Goal: Transaction & Acquisition: Purchase product/service

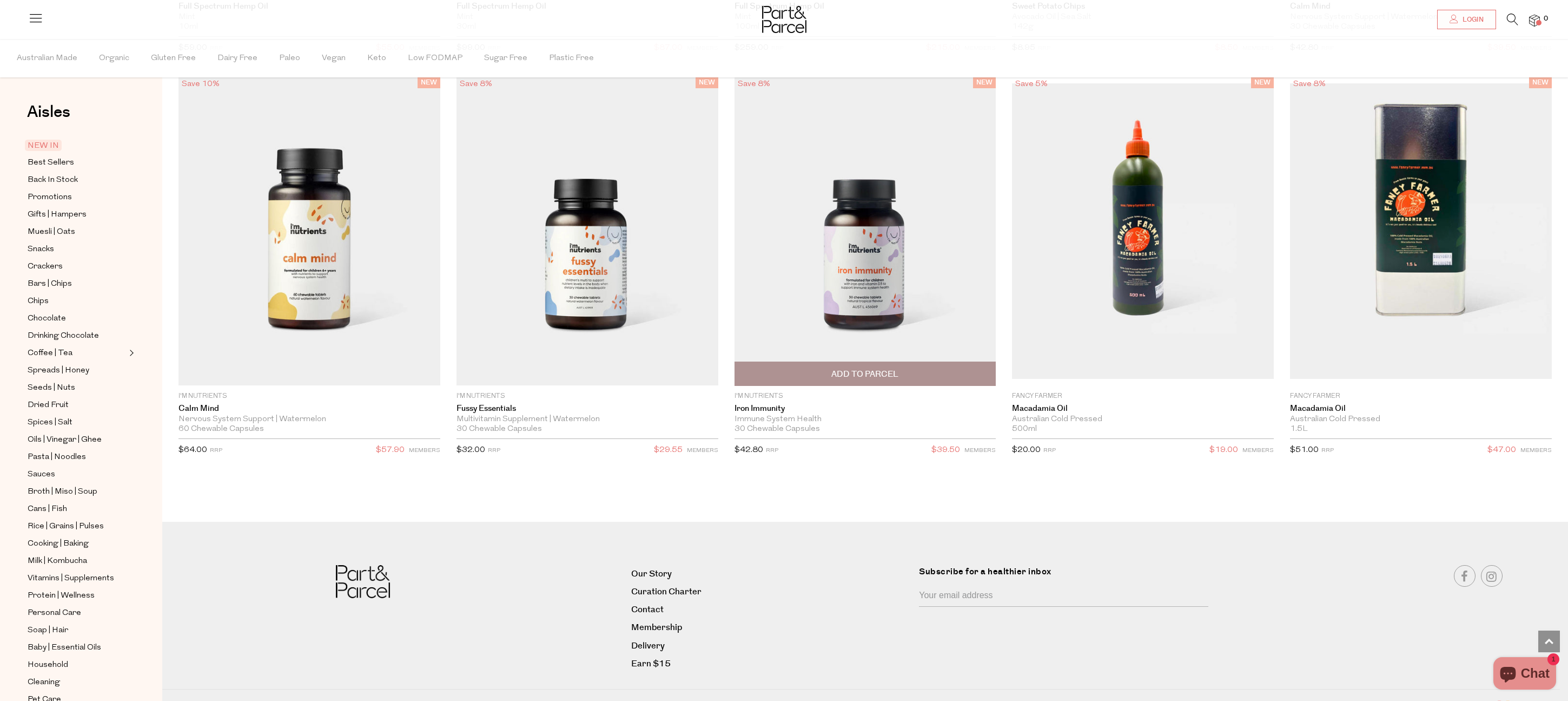
scroll to position [2414, 0]
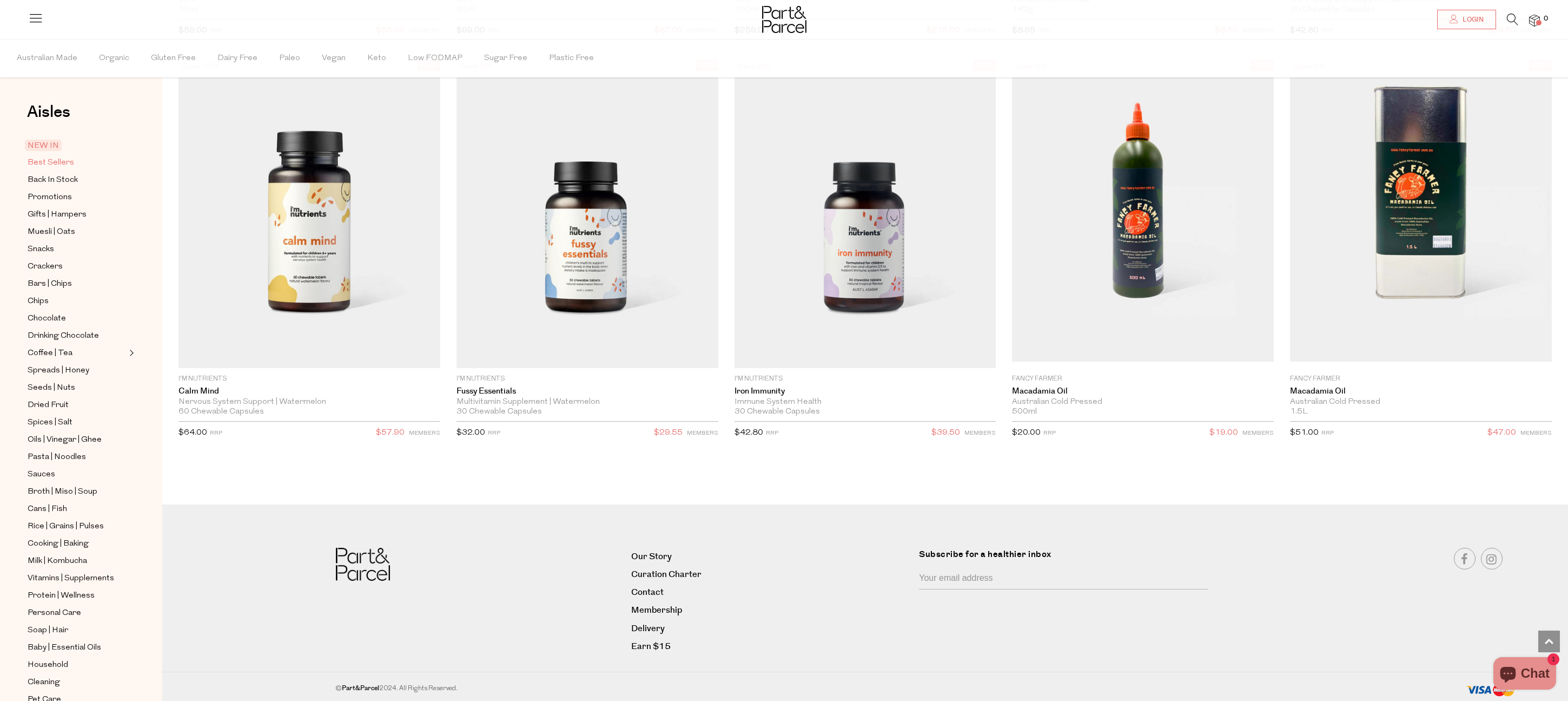
click at [47, 166] on span "Best Sellers" at bounding box center [51, 163] width 47 height 13
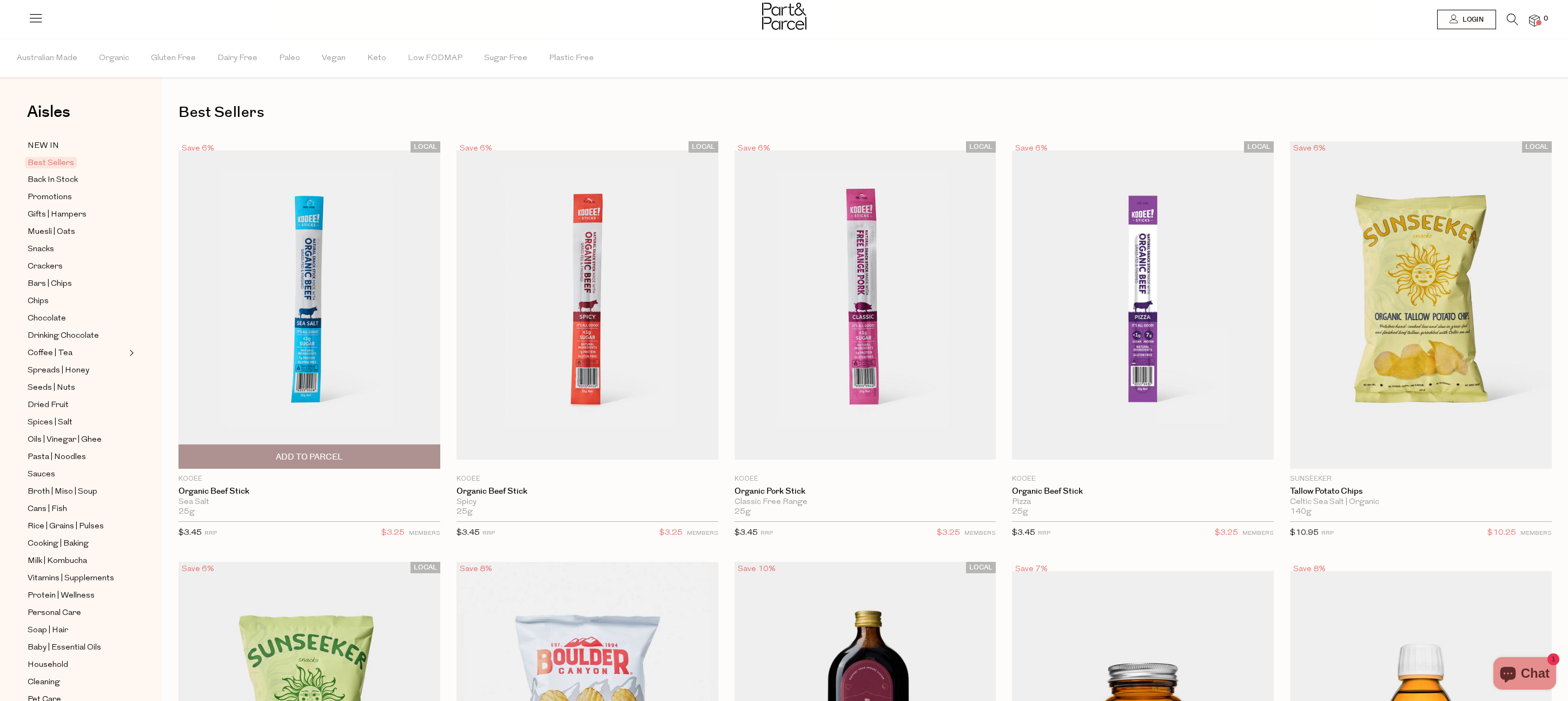
click at [302, 461] on span "Add To Parcel" at bounding box center [309, 457] width 67 height 12
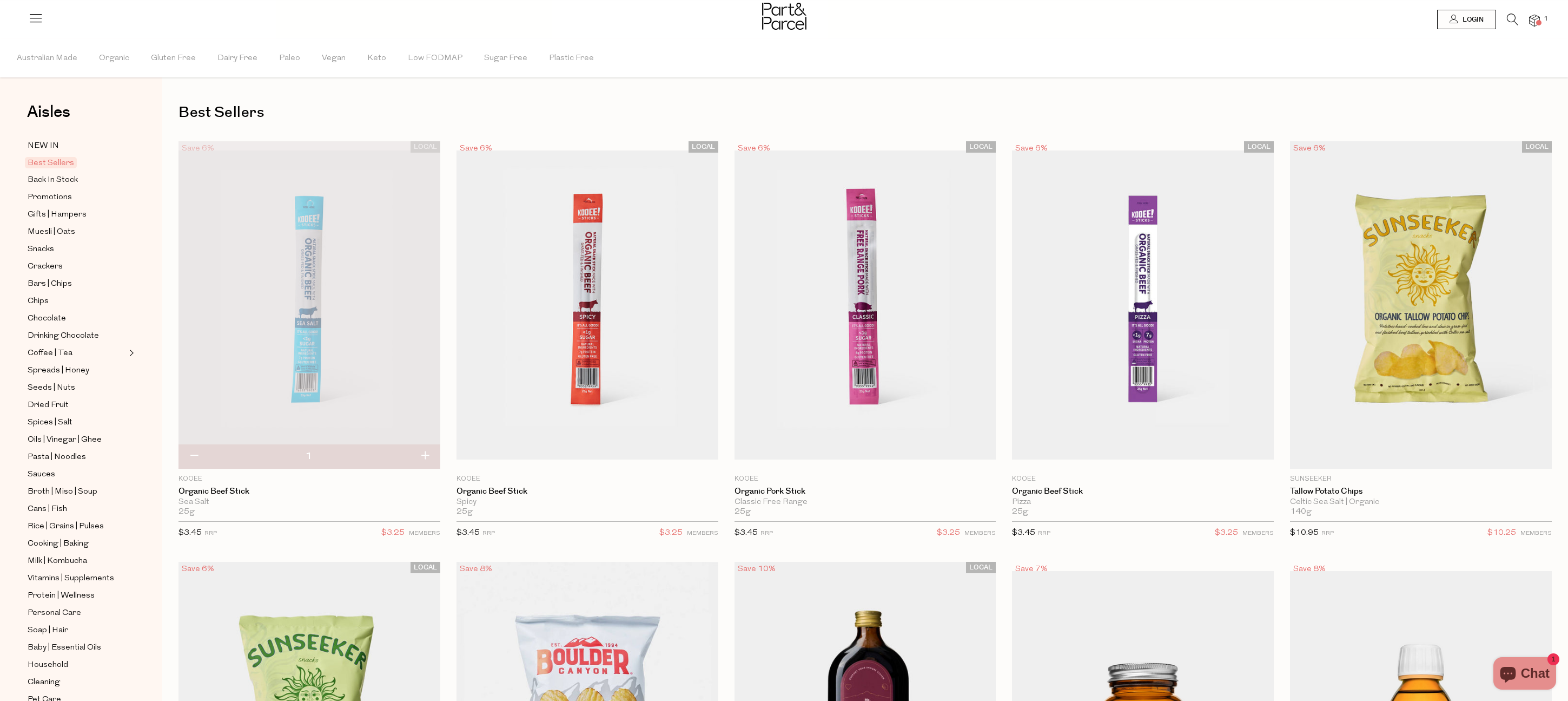
click at [428, 457] on button "button" at bounding box center [425, 456] width 31 height 24
type input "2"
click at [1439, 462] on span "Add To Parcel" at bounding box center [1420, 457] width 67 height 12
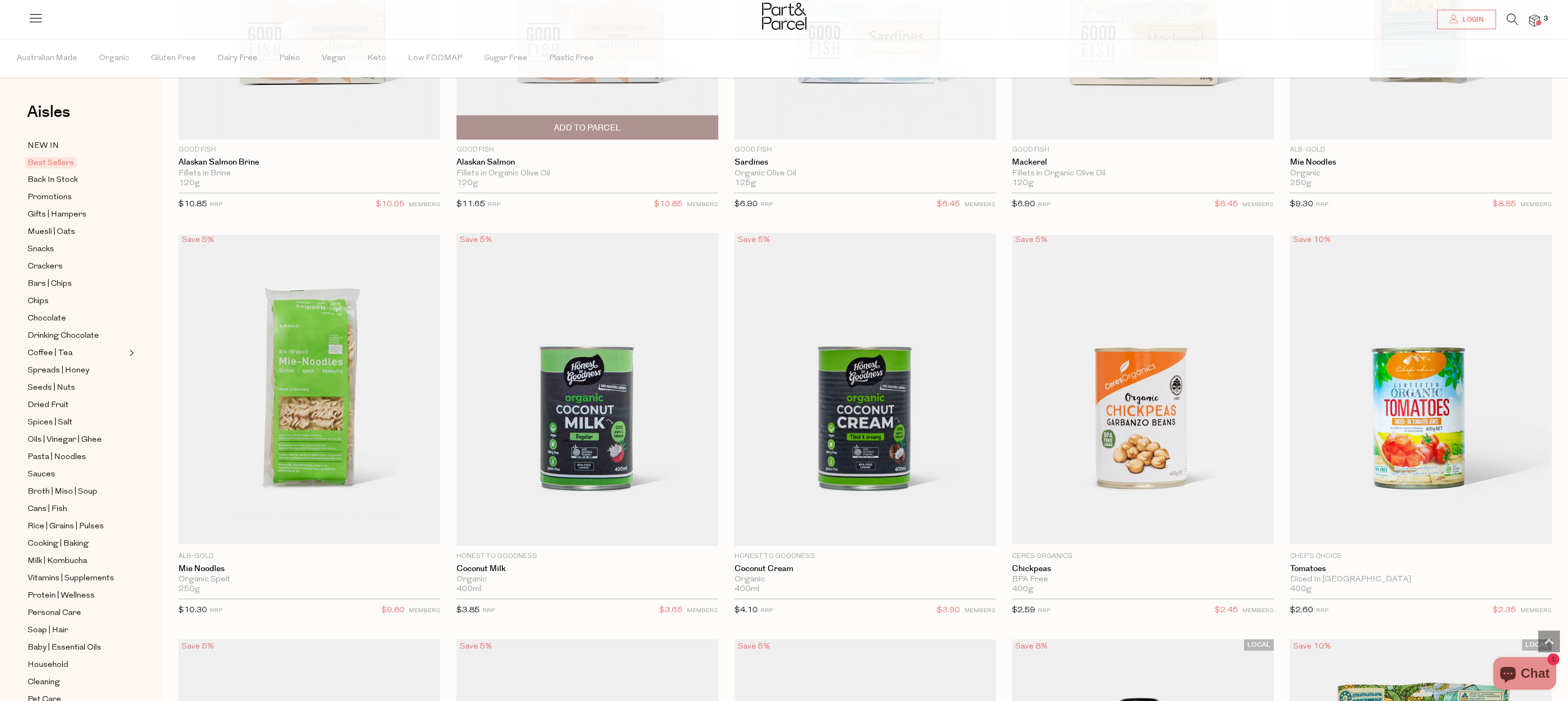
scroll to position [1555, 0]
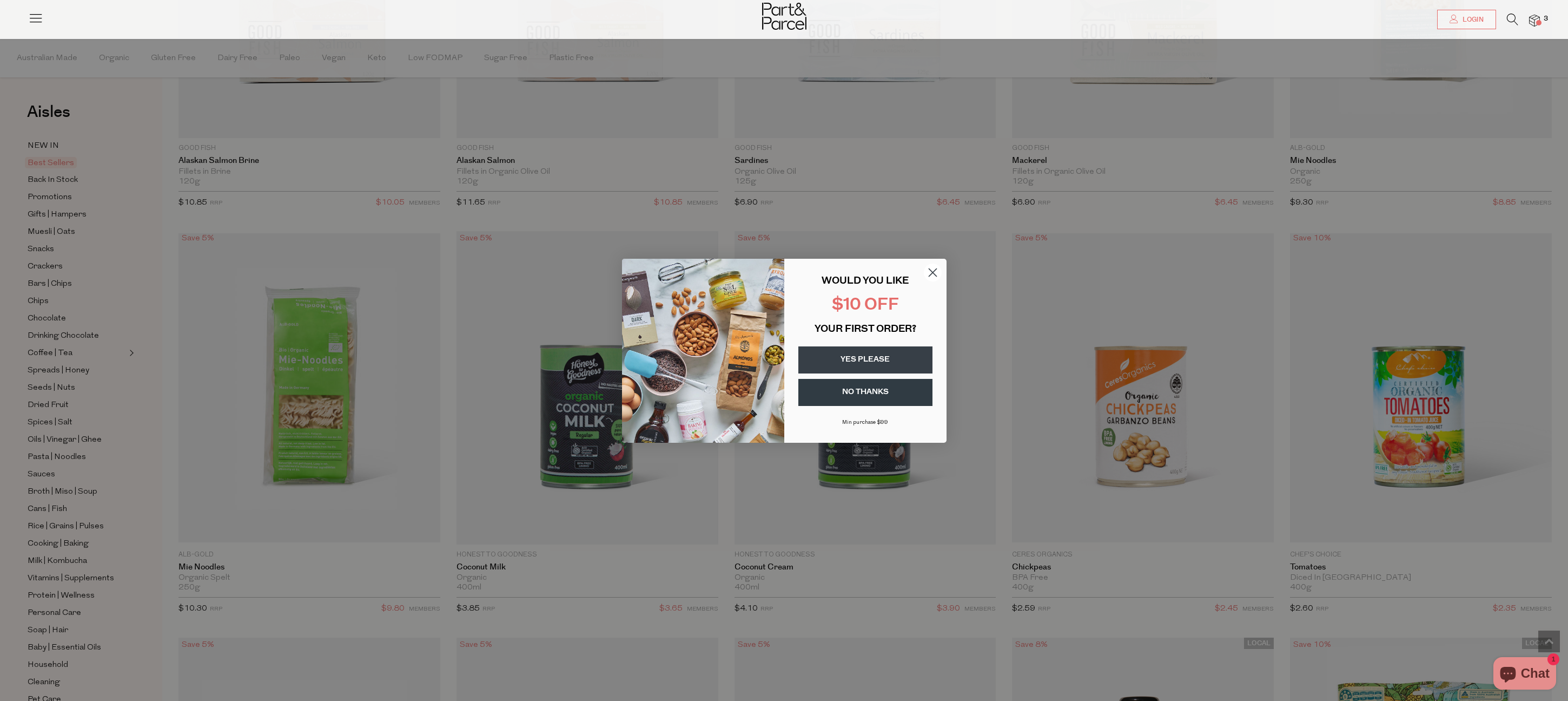
click at [930, 273] on circle "Close dialog" at bounding box center [932, 272] width 18 height 18
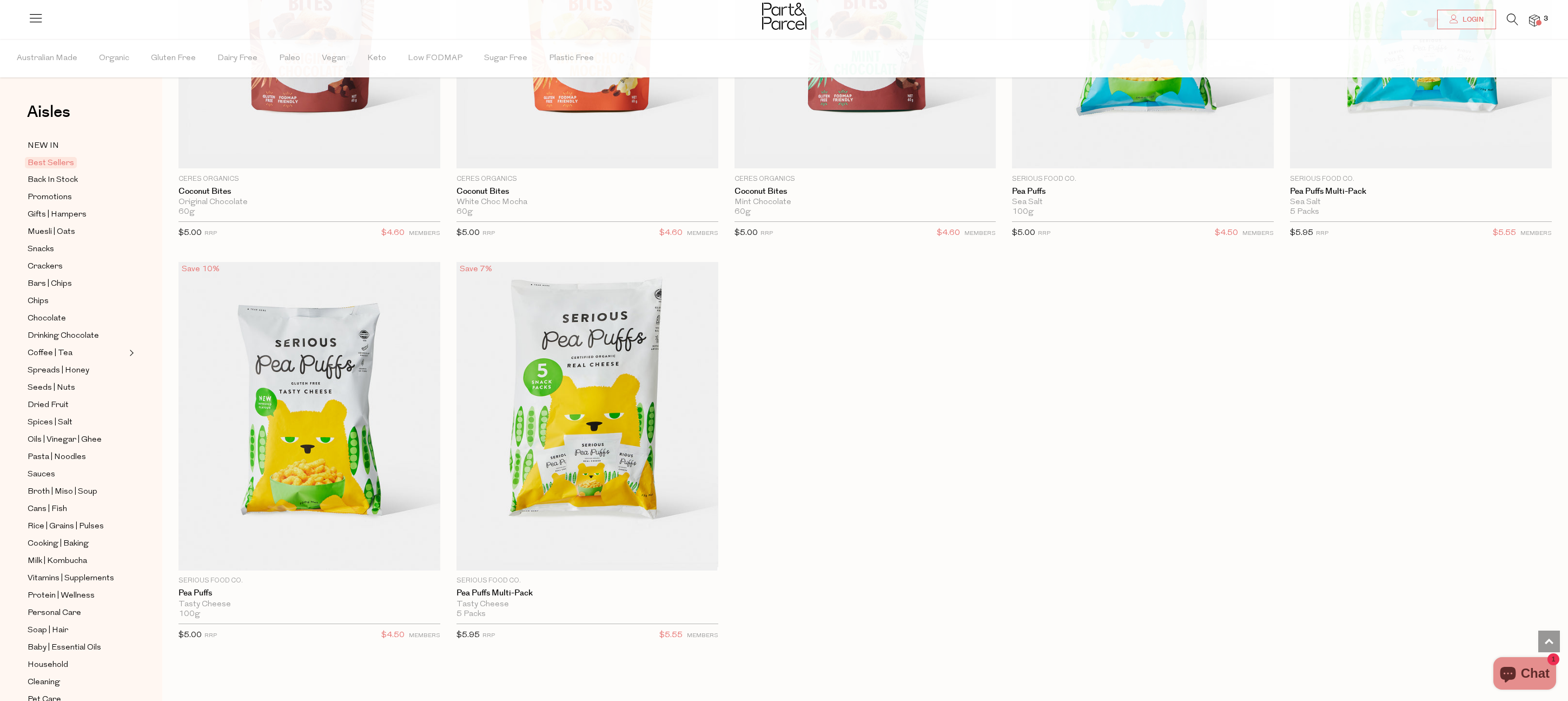
scroll to position [3137, 0]
click at [41, 175] on span "Back In Stock" at bounding box center [53, 180] width 51 height 13
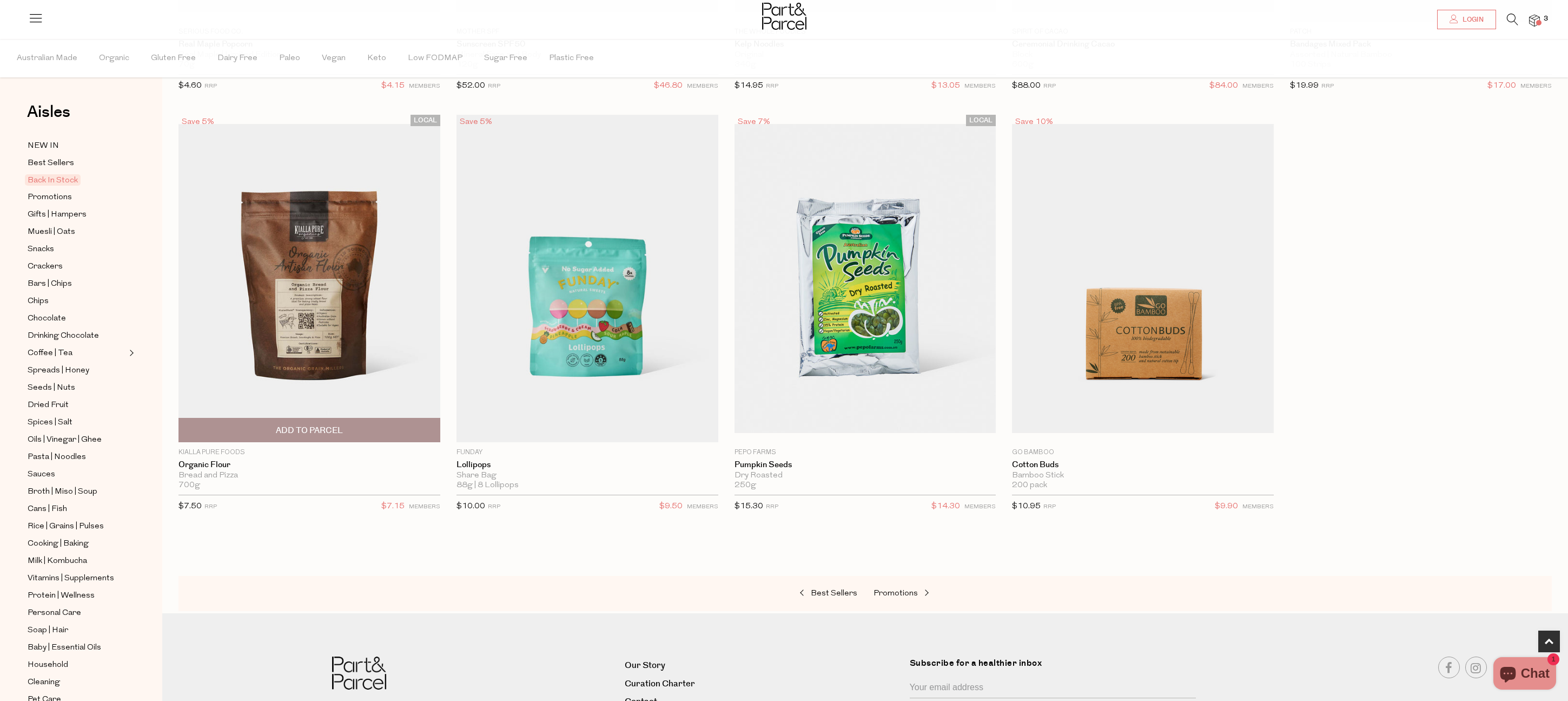
scroll to position [449, 0]
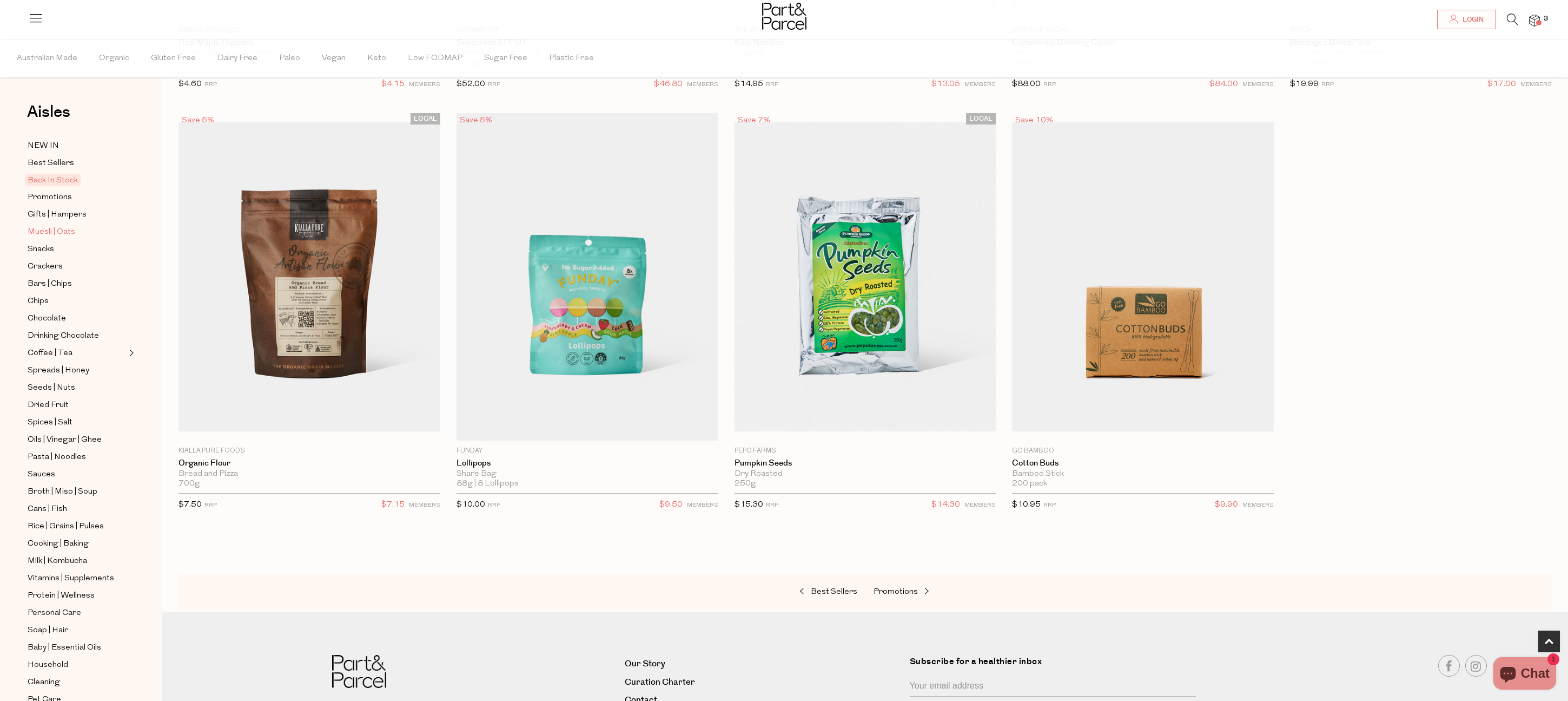
click at [51, 228] on span "Muesli | Oats" at bounding box center [51, 232] width 47 height 13
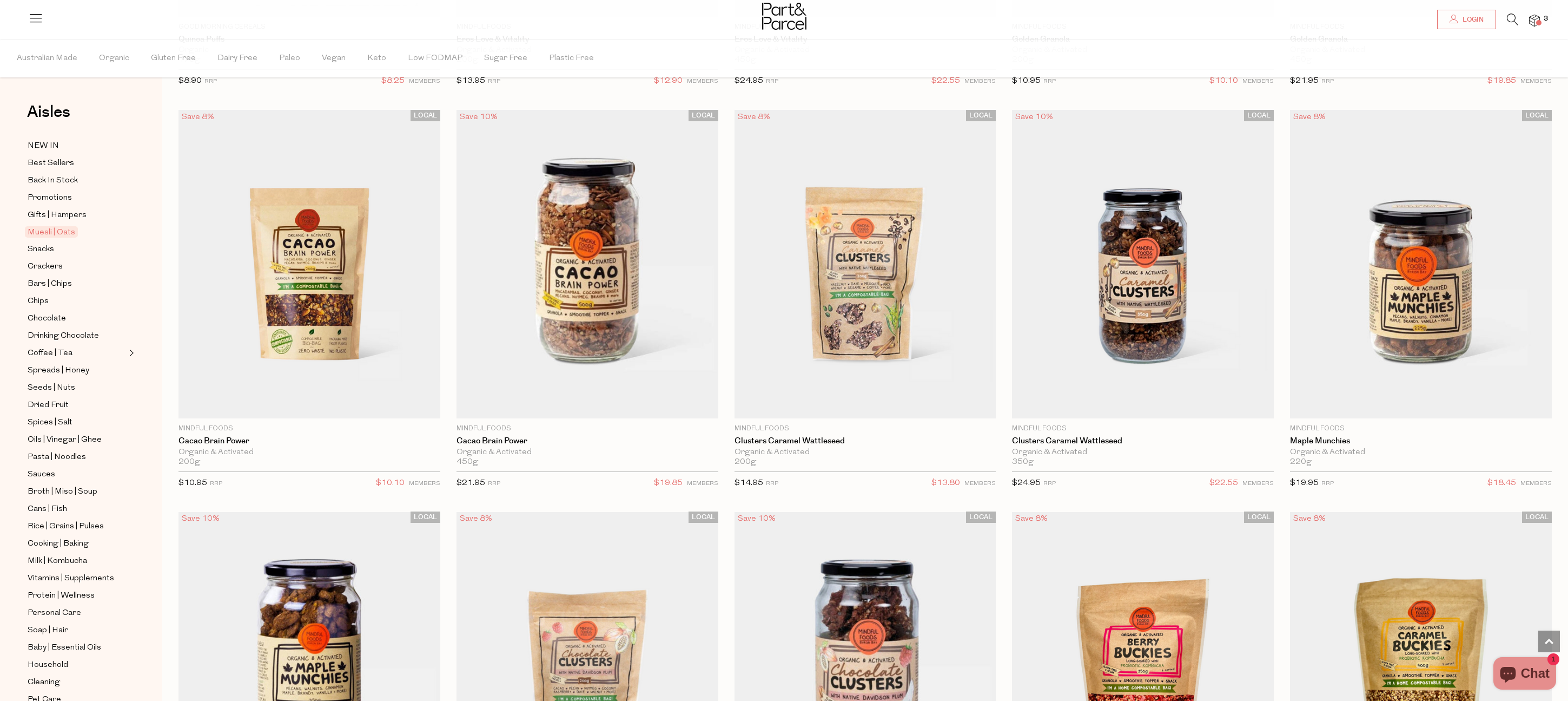
scroll to position [837, 0]
